Goal: Transaction & Acquisition: Purchase product/service

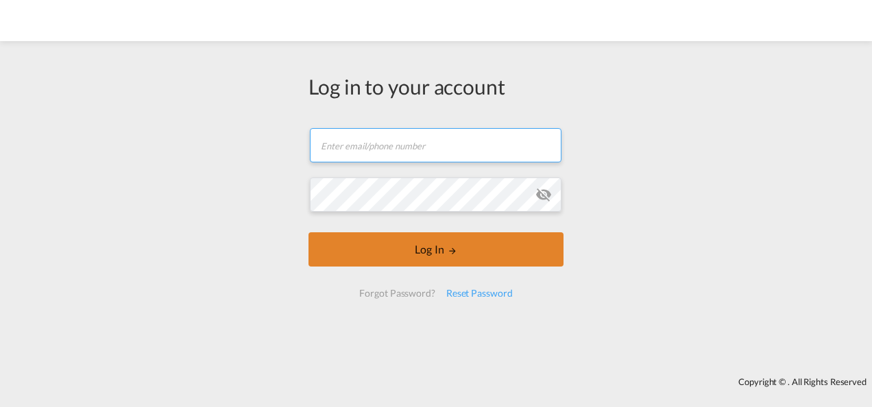
type input "[PERSON_NAME][EMAIL_ADDRESS][PERSON_NAME][DOMAIN_NAME]"
click at [448, 256] on button "Log In" at bounding box center [436, 250] width 255 height 34
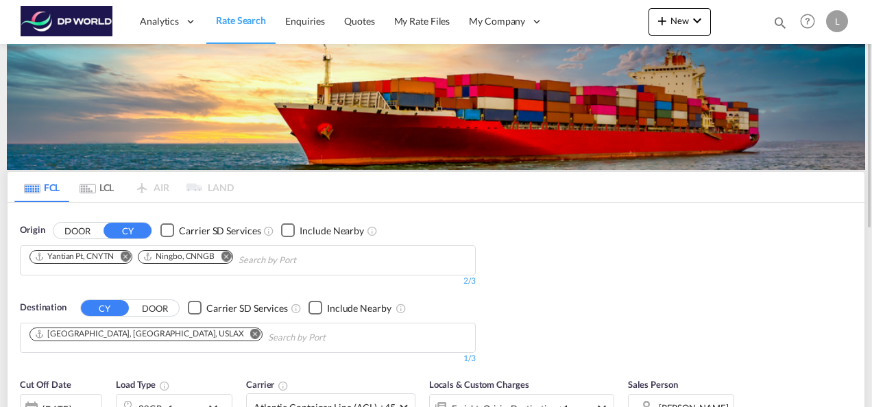
click at [230, 258] on md-icon "Remove" at bounding box center [226, 256] width 10 height 10
click at [127, 254] on md-icon "Remove" at bounding box center [125, 256] width 10 height 10
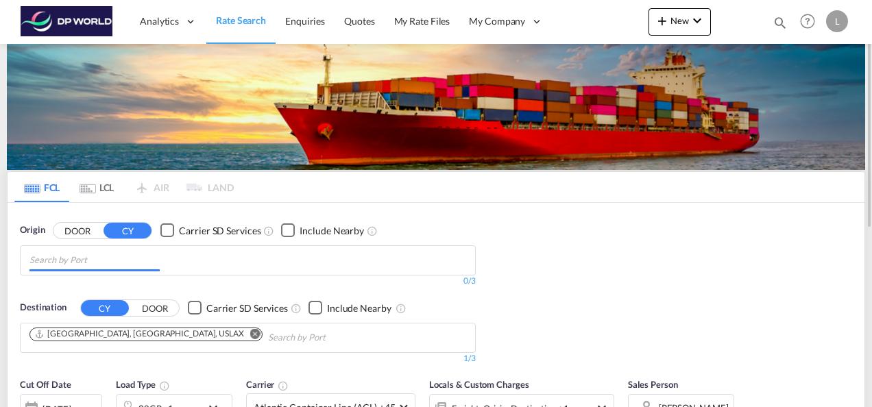
click at [108, 257] on input "Chips input." at bounding box center [94, 261] width 130 height 22
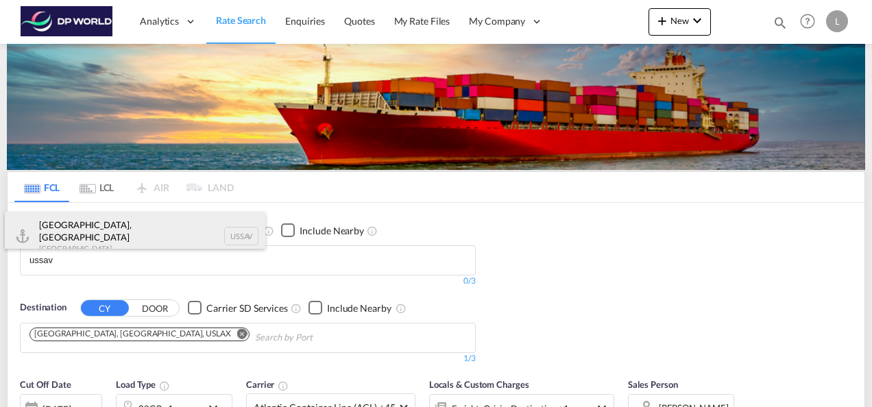
type input "ussav"
click at [82, 231] on div "[GEOGRAPHIC_DATA], [GEOGRAPHIC_DATA] [GEOGRAPHIC_DATA] USSAV" at bounding box center [135, 236] width 261 height 49
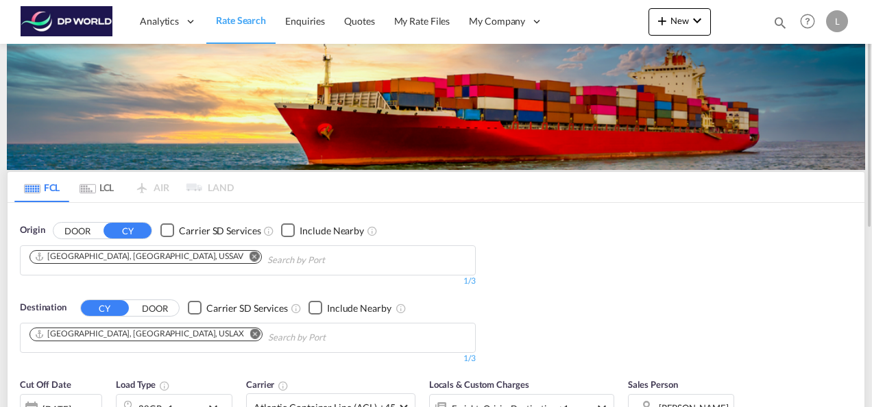
click at [250, 333] on md-icon "Remove" at bounding box center [255, 334] width 10 height 10
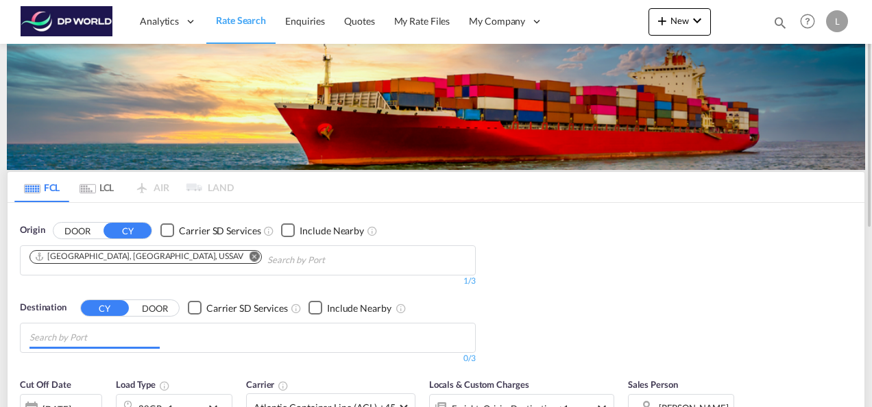
click at [128, 336] on input "Chips input." at bounding box center [94, 338] width 130 height 22
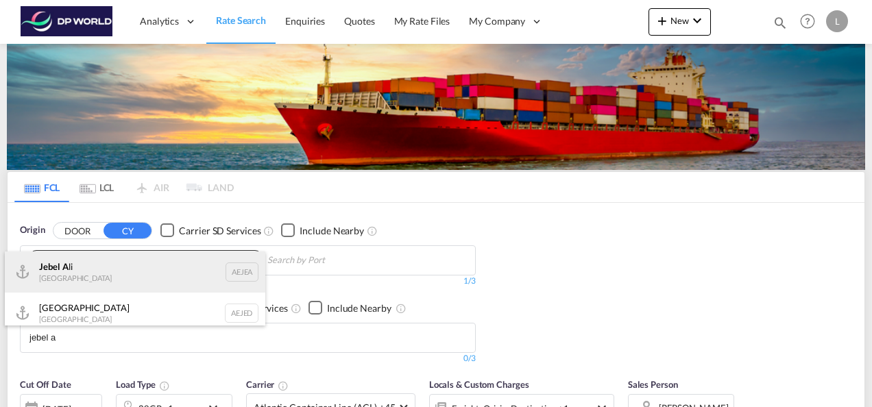
type input "jebel a"
click at [89, 279] on div "Jebel A li [GEOGRAPHIC_DATA] [GEOGRAPHIC_DATA]" at bounding box center [135, 272] width 261 height 41
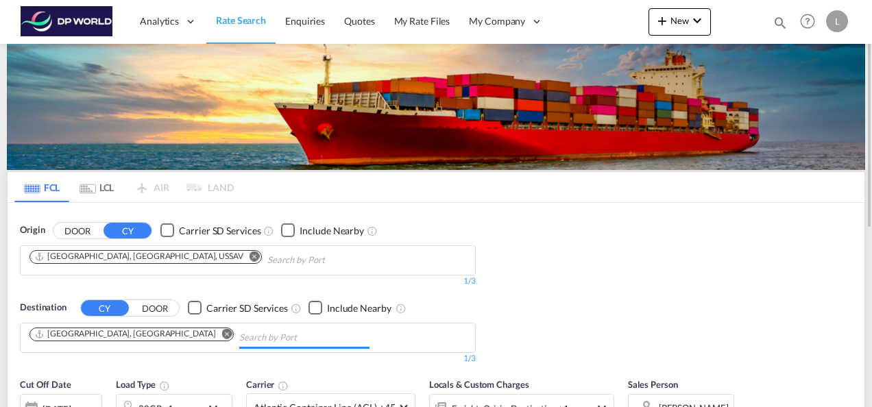
drag, startPoint x: 627, startPoint y: 230, endPoint x: 613, endPoint y: 226, distance: 14.1
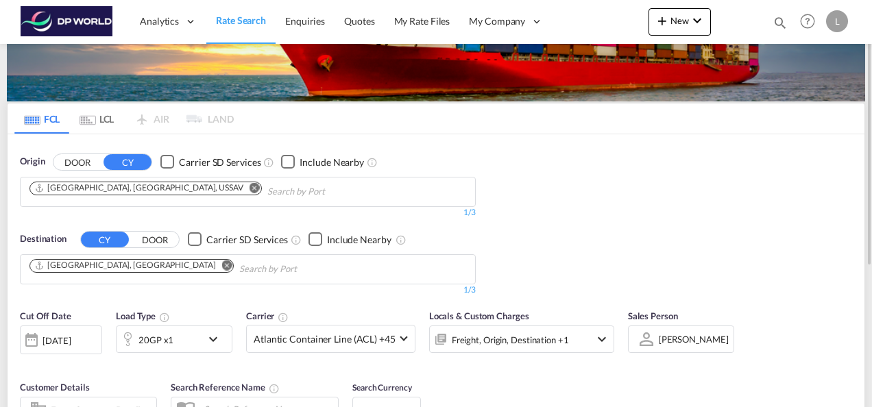
scroll to position [137, 0]
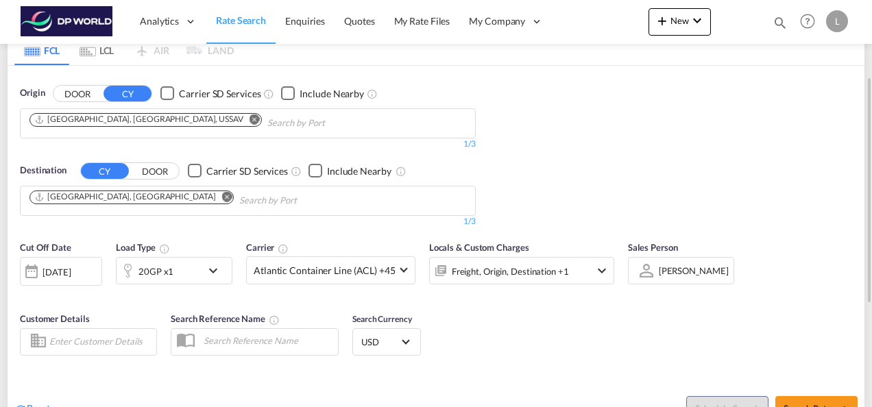
click at [176, 275] on div "20GP x1" at bounding box center [159, 270] width 85 height 27
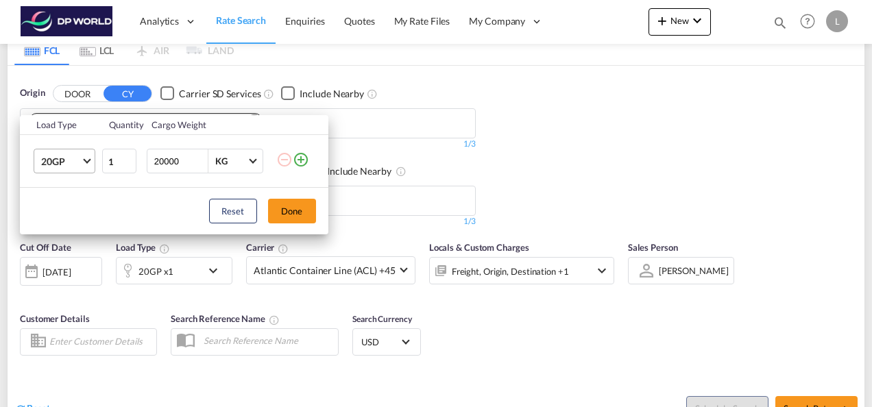
click at [60, 165] on span "20GP" at bounding box center [61, 162] width 40 height 14
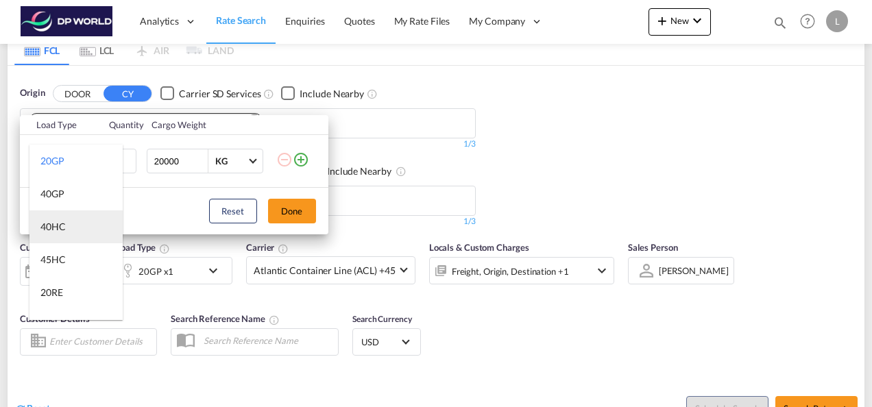
click at [70, 231] on md-option "40HC" at bounding box center [75, 227] width 93 height 33
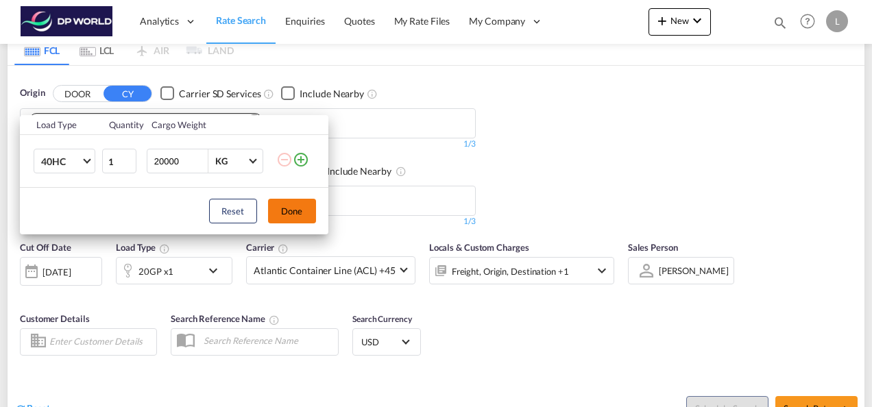
click at [287, 217] on button "Done" at bounding box center [292, 211] width 48 height 25
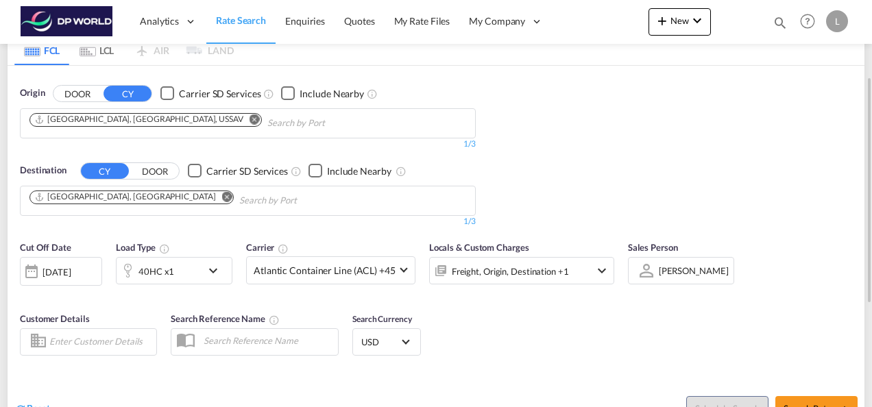
click at [575, 325] on div "Cut Off Date [DATE] [DATE] Load Type 40HC x1 Carrier Atlantic Container Line (A…" at bounding box center [436, 301] width 857 height 134
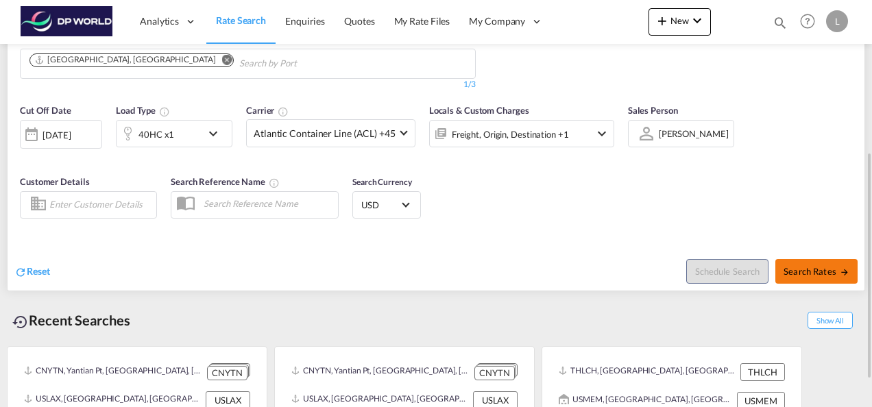
click at [801, 270] on span "Search Rates" at bounding box center [817, 271] width 66 height 11
type input "USSAV to AEJEA / [DATE]"
